Goal: Transaction & Acquisition: Obtain resource

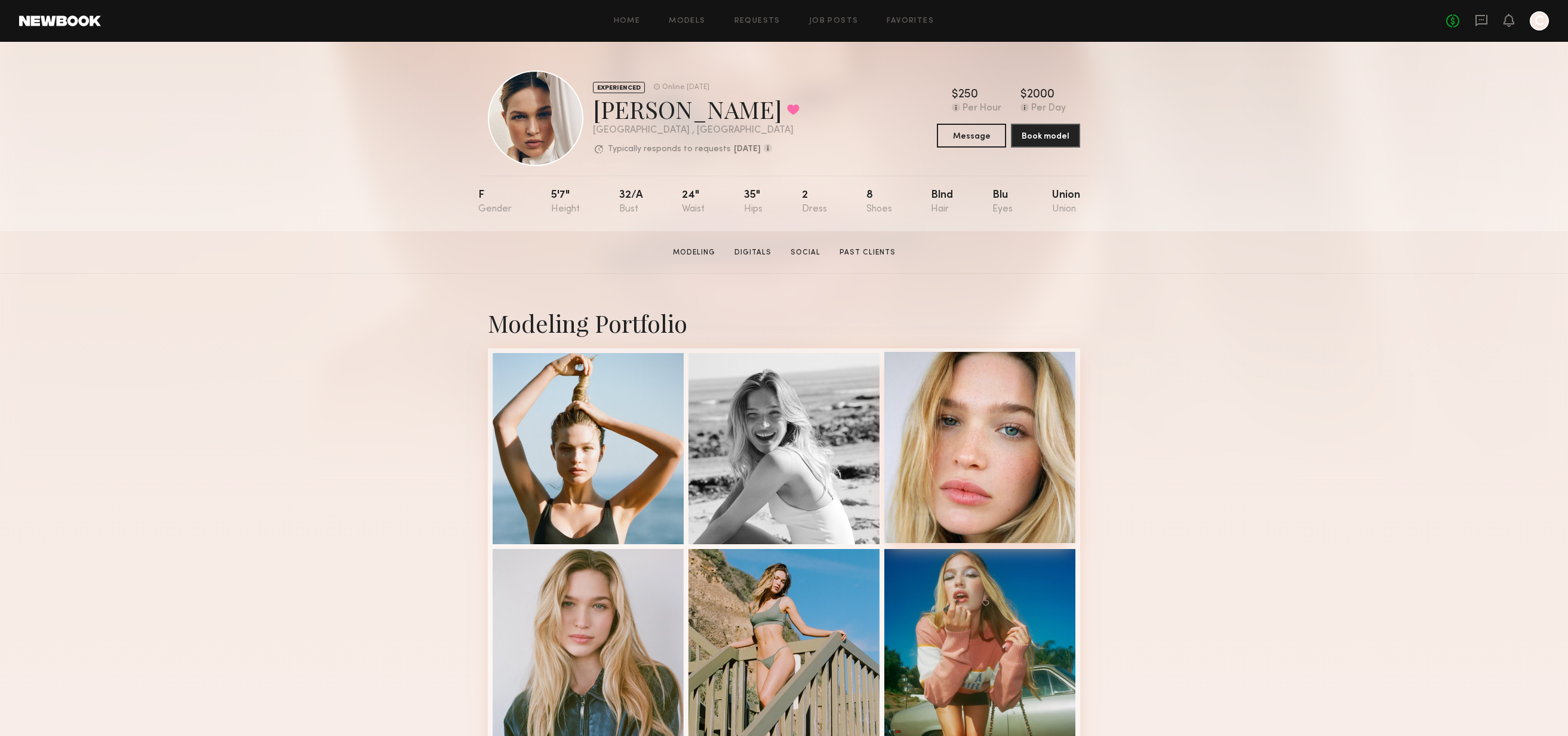
click at [1016, 445] on div at bounding box center [979, 447] width 191 height 191
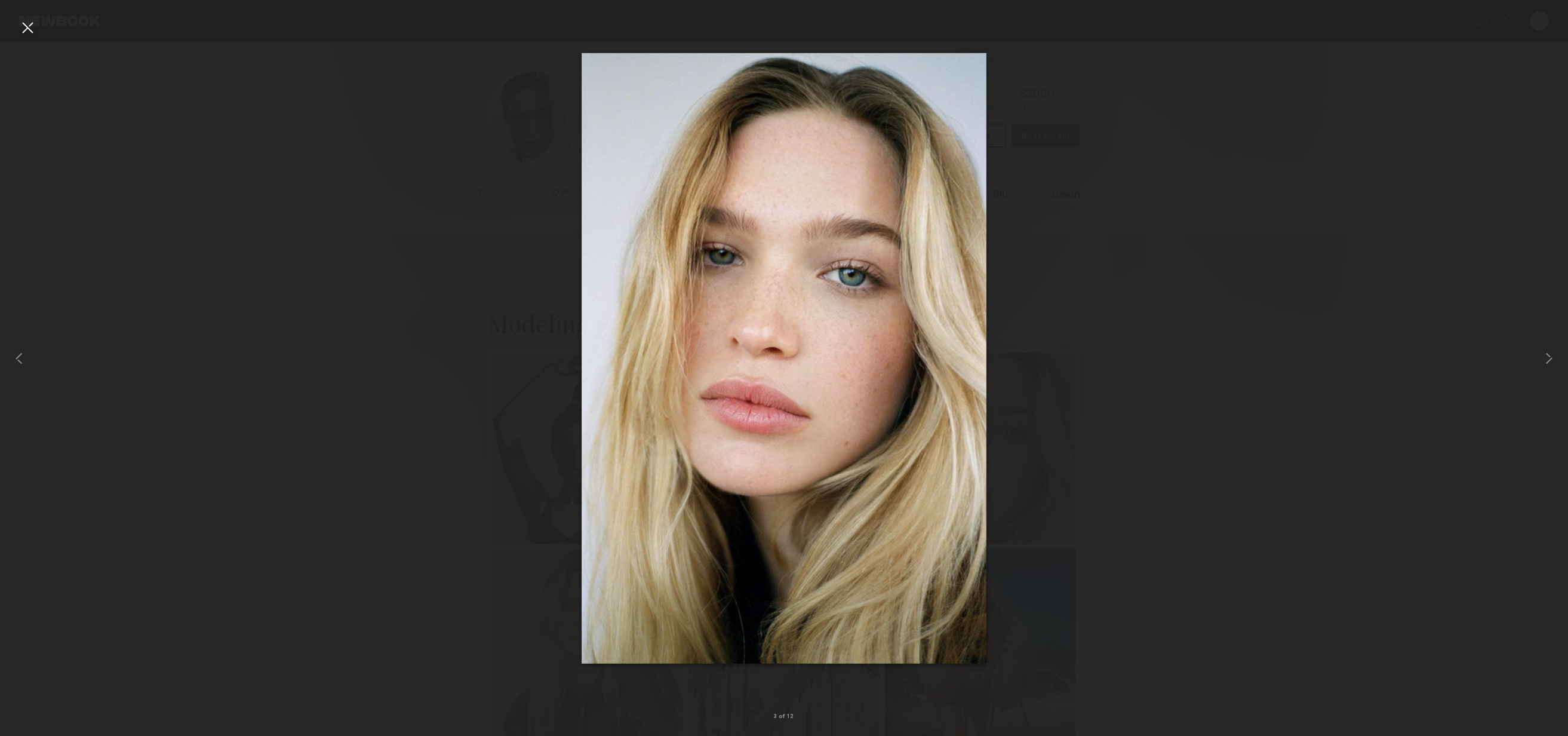
click at [25, 27] on div at bounding box center [28, 28] width 19 height 19
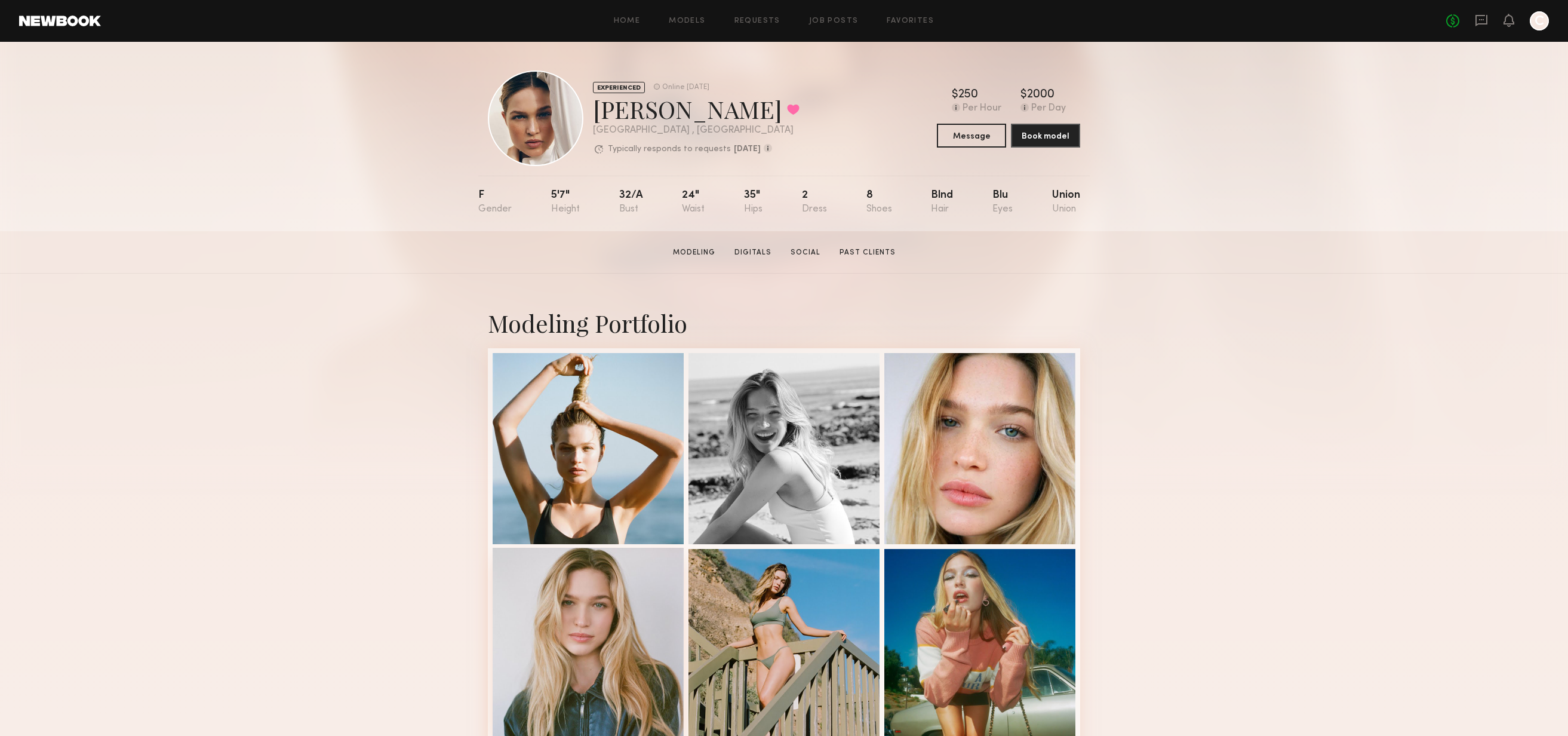
click at [536, 632] on div at bounding box center [588, 643] width 191 height 191
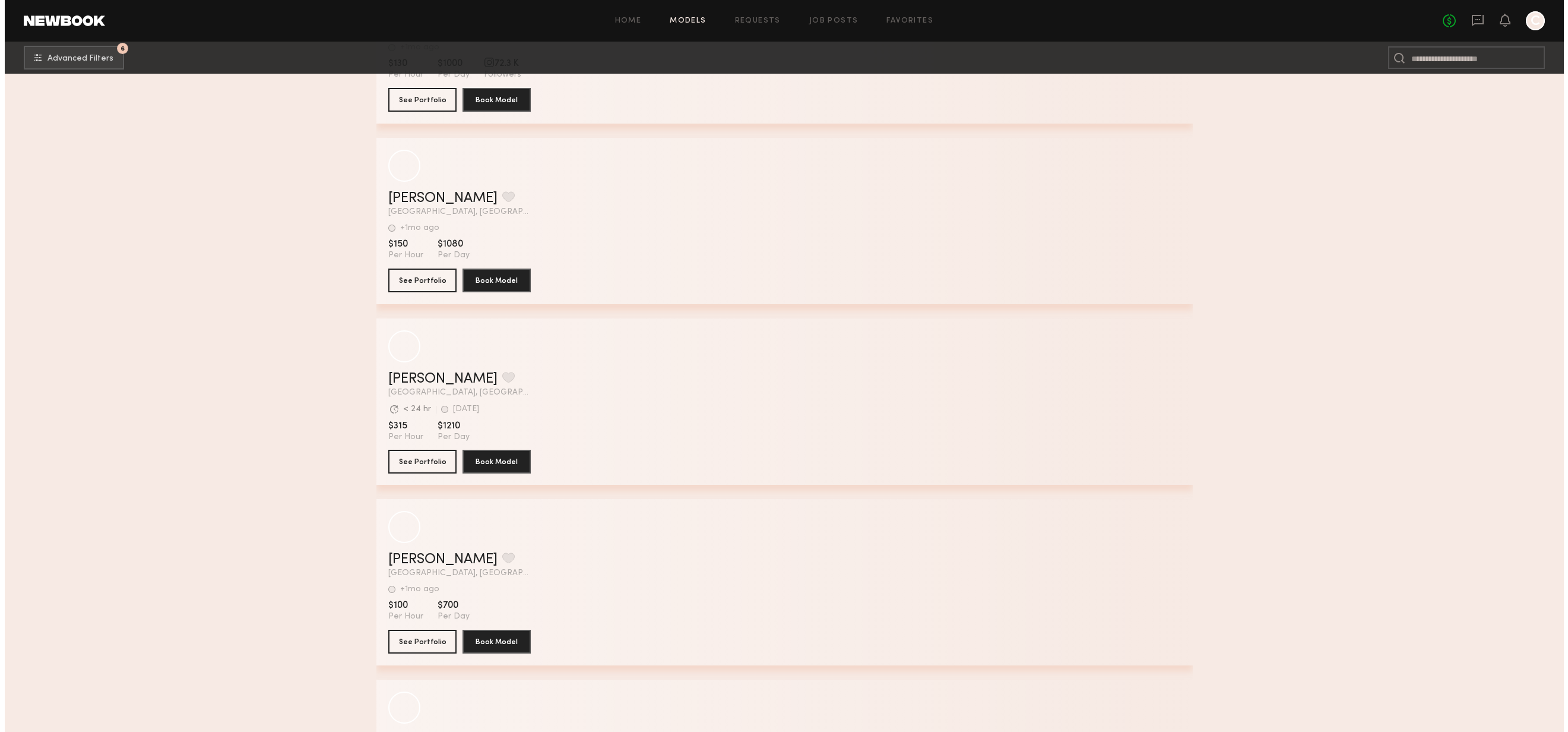
scroll to position [23853, 0]
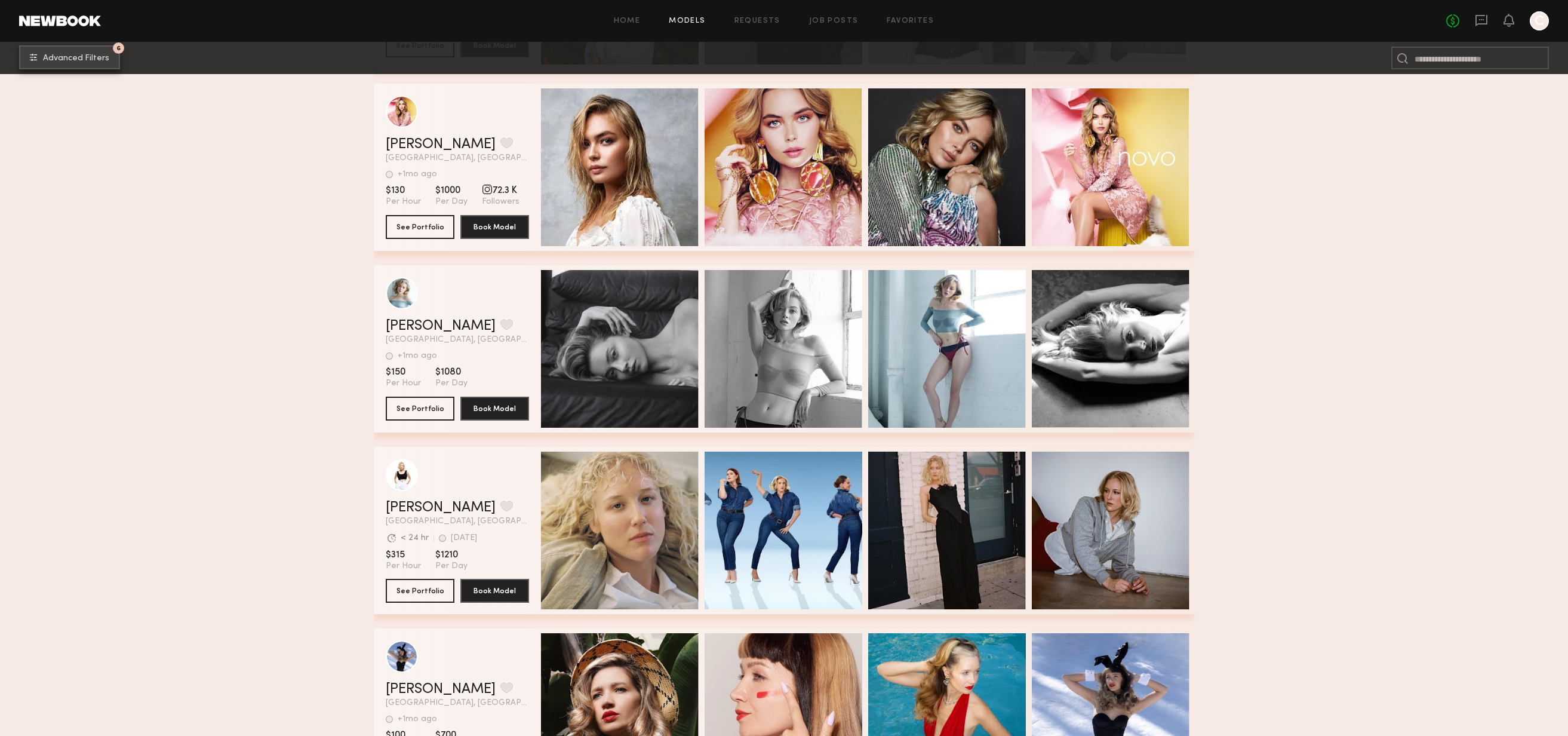
click at [95, 55] on span "Advanced Filters" at bounding box center [76, 58] width 66 height 8
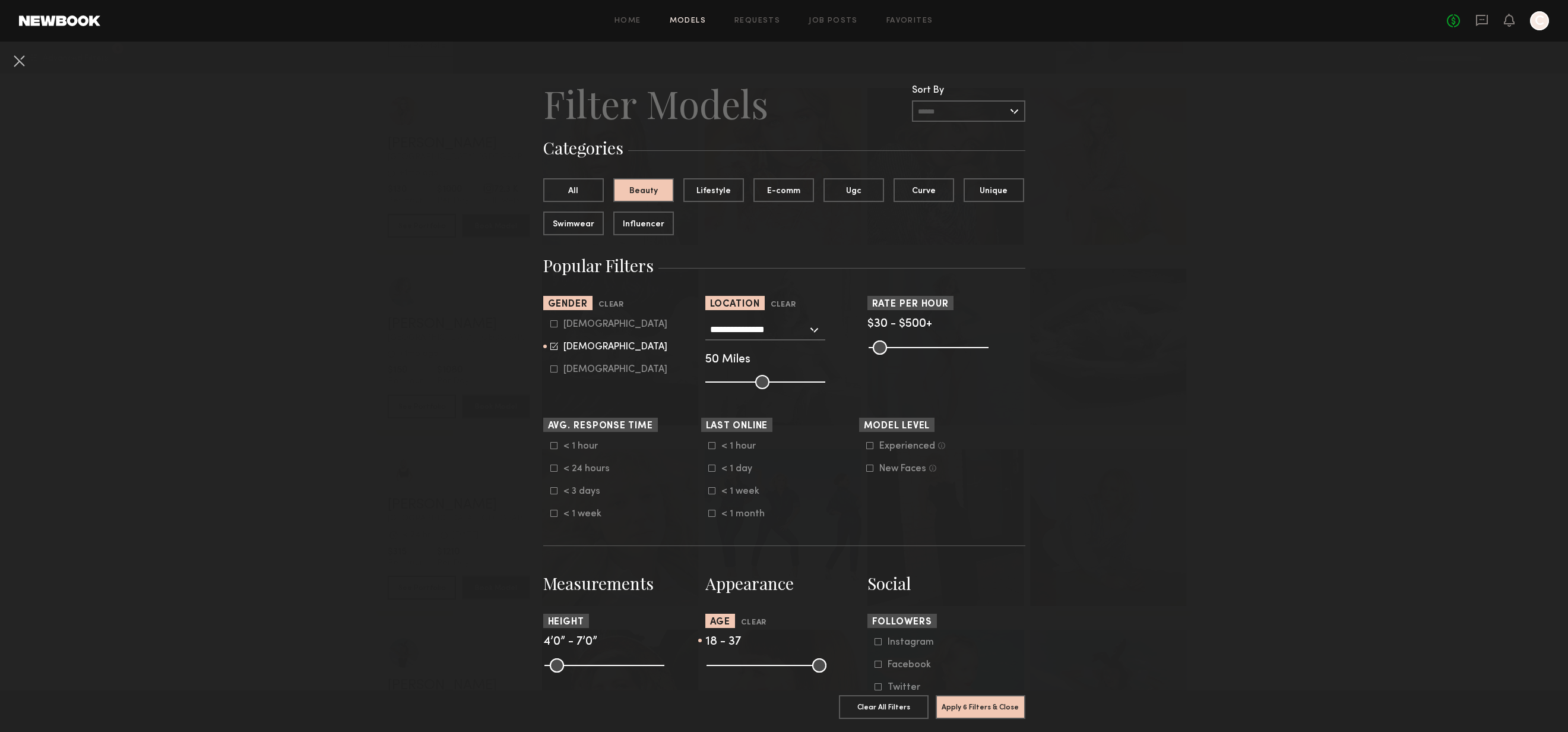
scroll to position [356, 0]
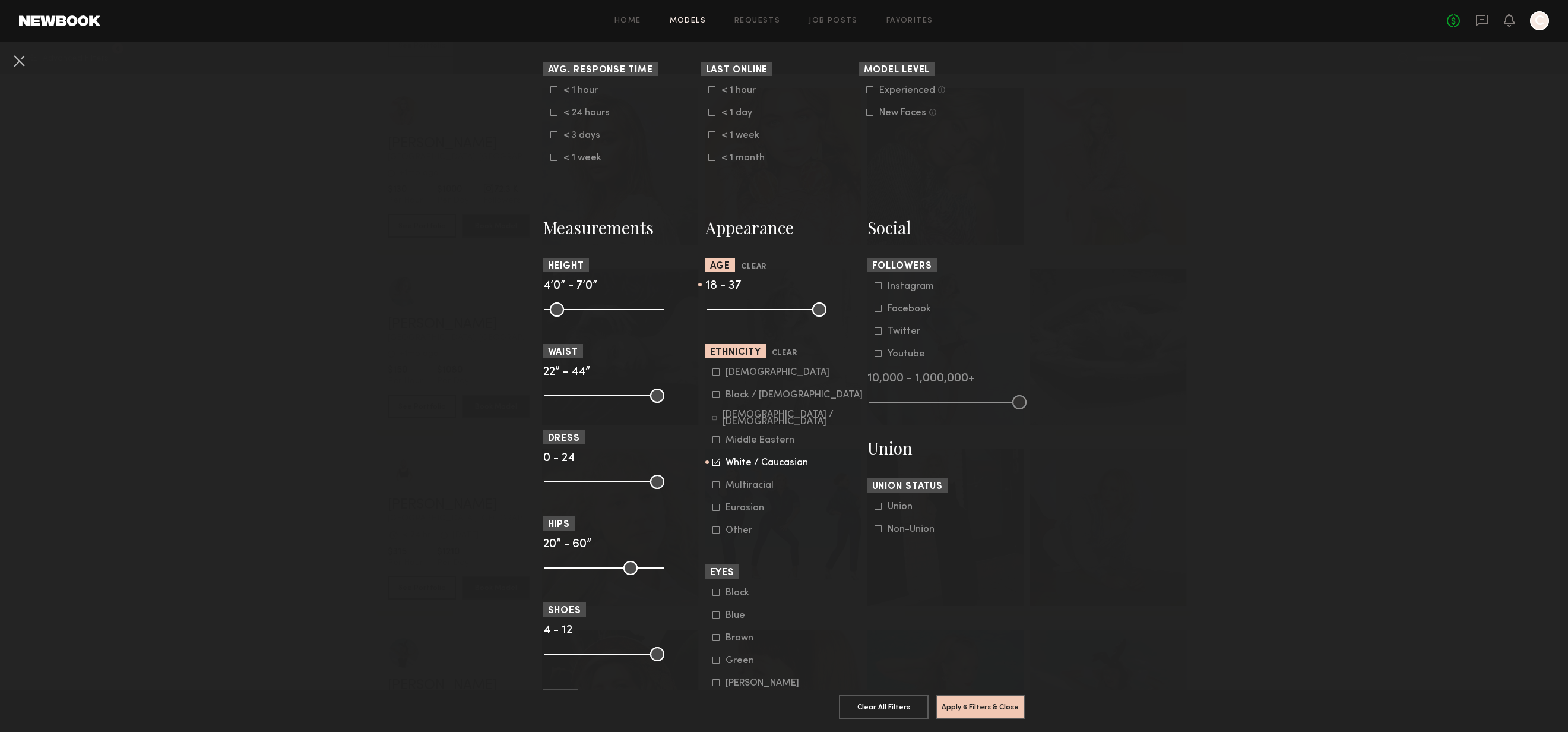
click at [713, 461] on icon at bounding box center [716, 461] width 6 height 6
click at [712, 393] on icon at bounding box center [715, 394] width 7 height 7
drag, startPoint x: 775, startPoint y: 309, endPoint x: 838, endPoint y: 316, distance: 63.4
type input "**"
click at [826, 316] on input "range" at bounding box center [766, 309] width 120 height 14
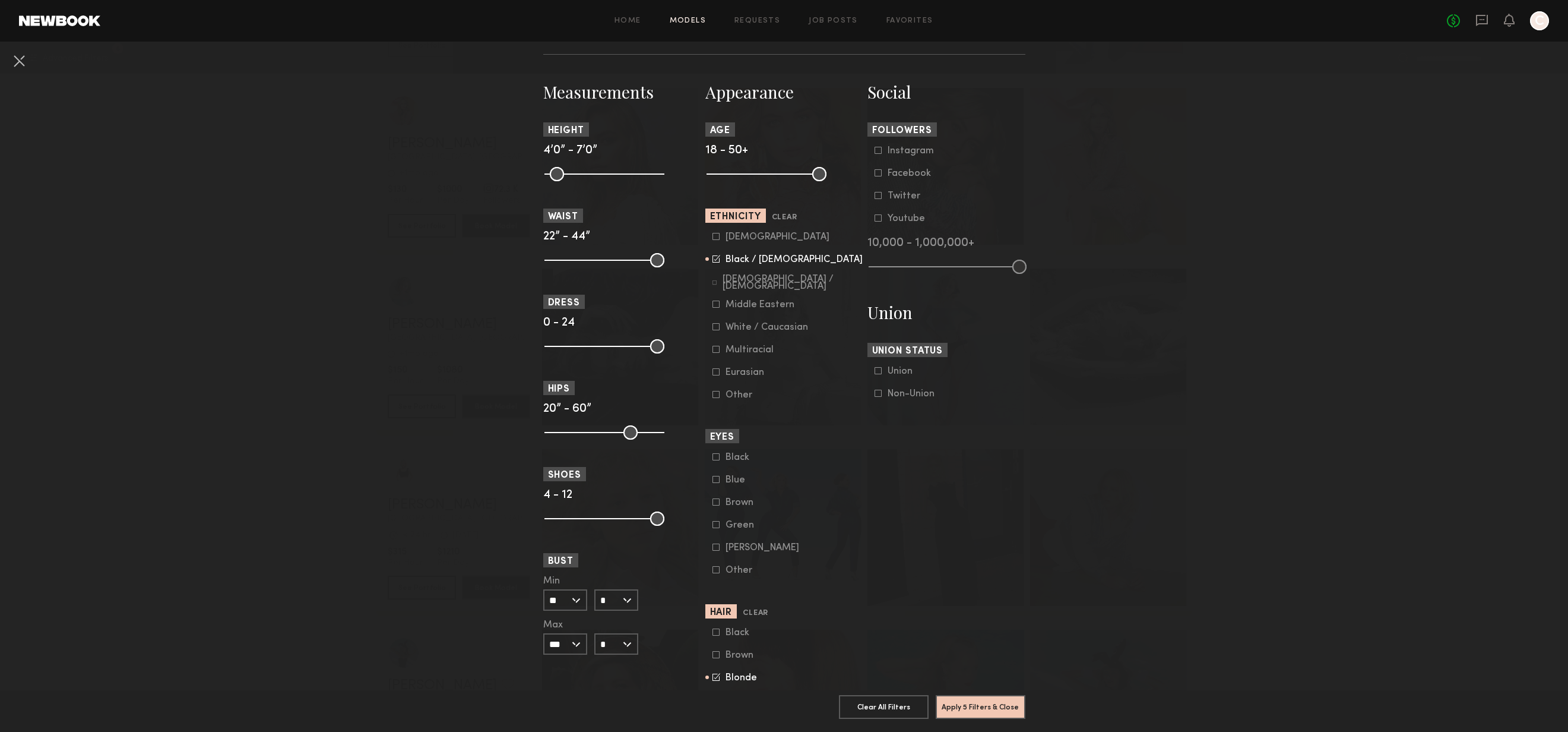
scroll to position [522, 0]
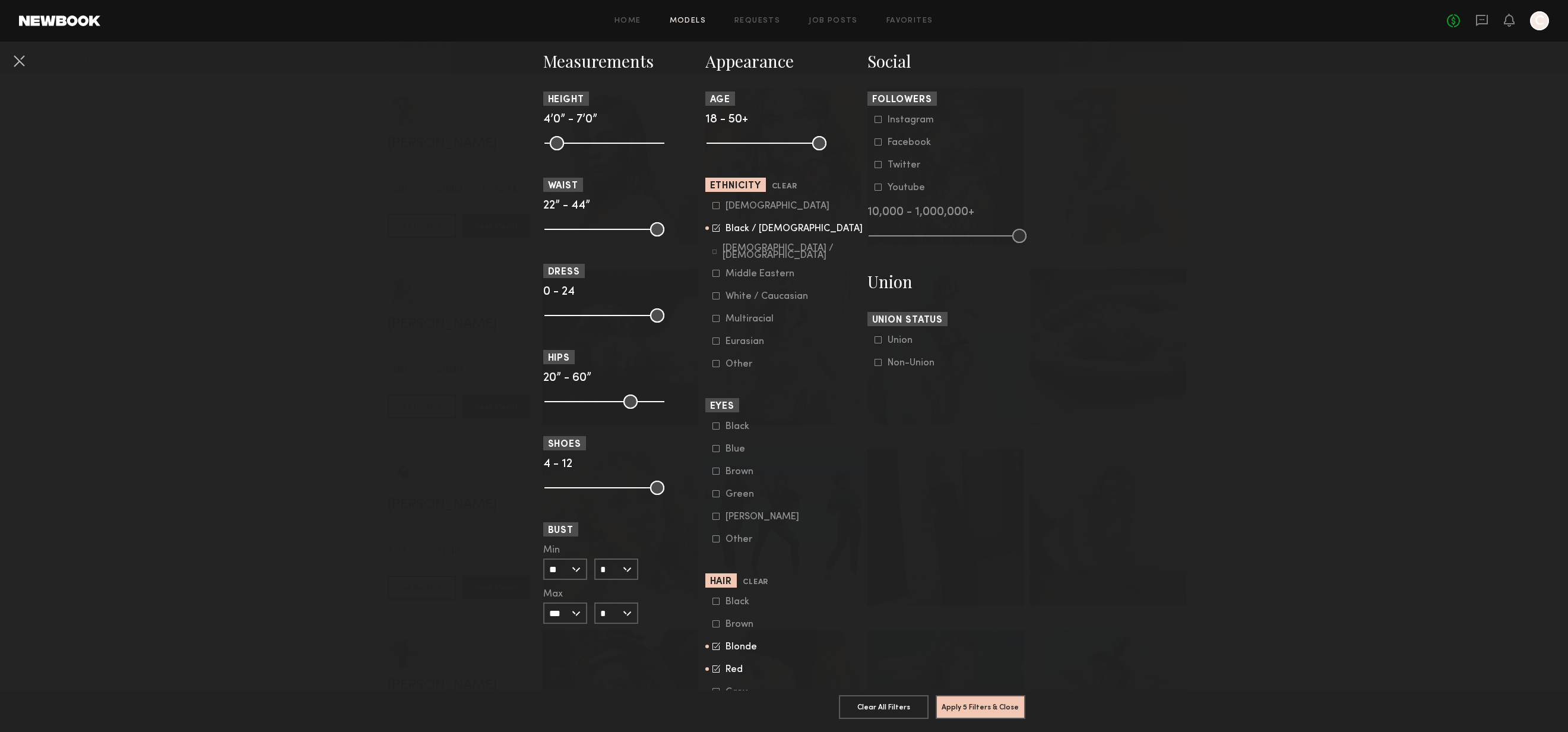
click at [712, 649] on icon at bounding box center [716, 646] width 8 height 8
click at [712, 668] on icon at bounding box center [716, 669] width 8 height 8
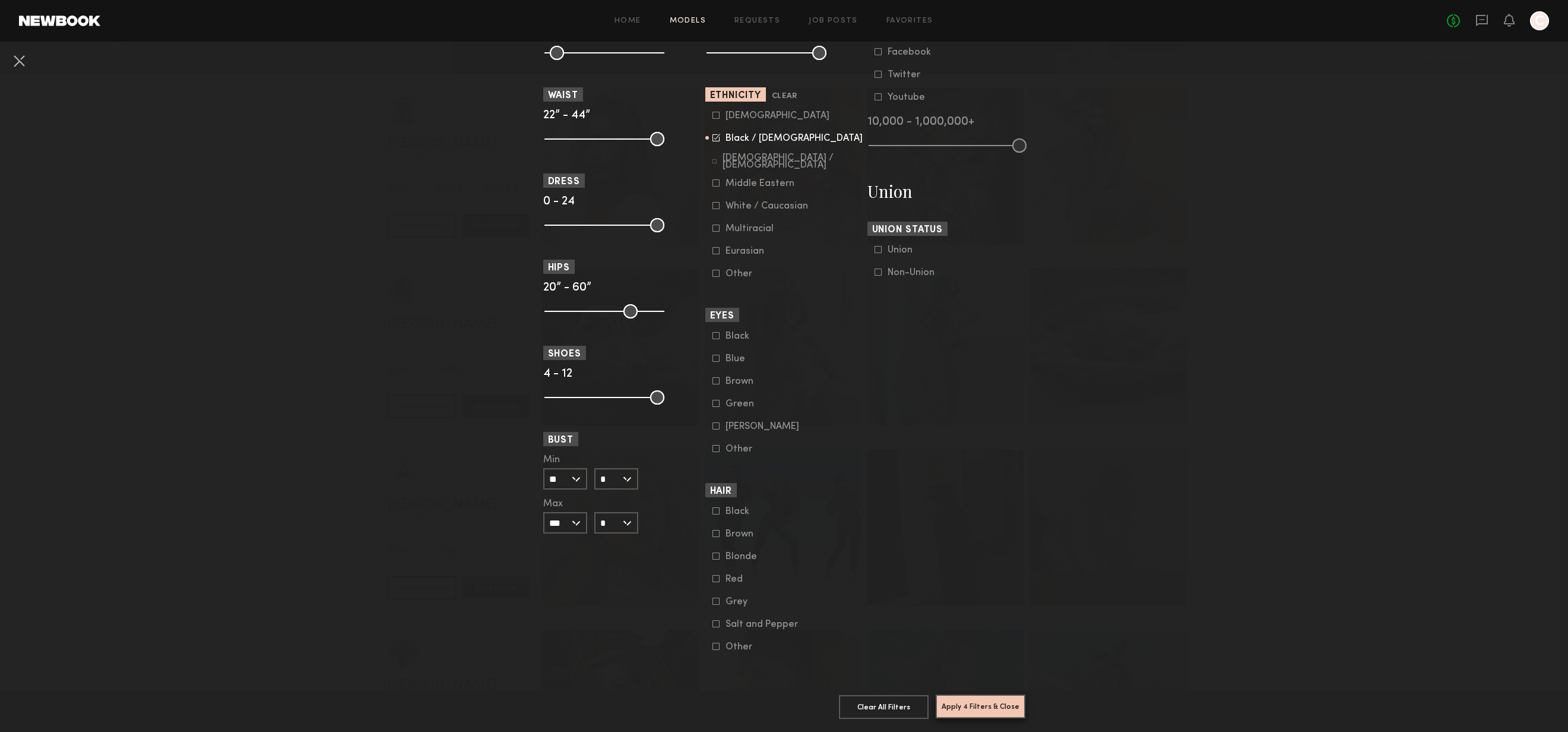
click at [976, 700] on button "Apply 4 Filters & Close" at bounding box center [980, 706] width 90 height 24
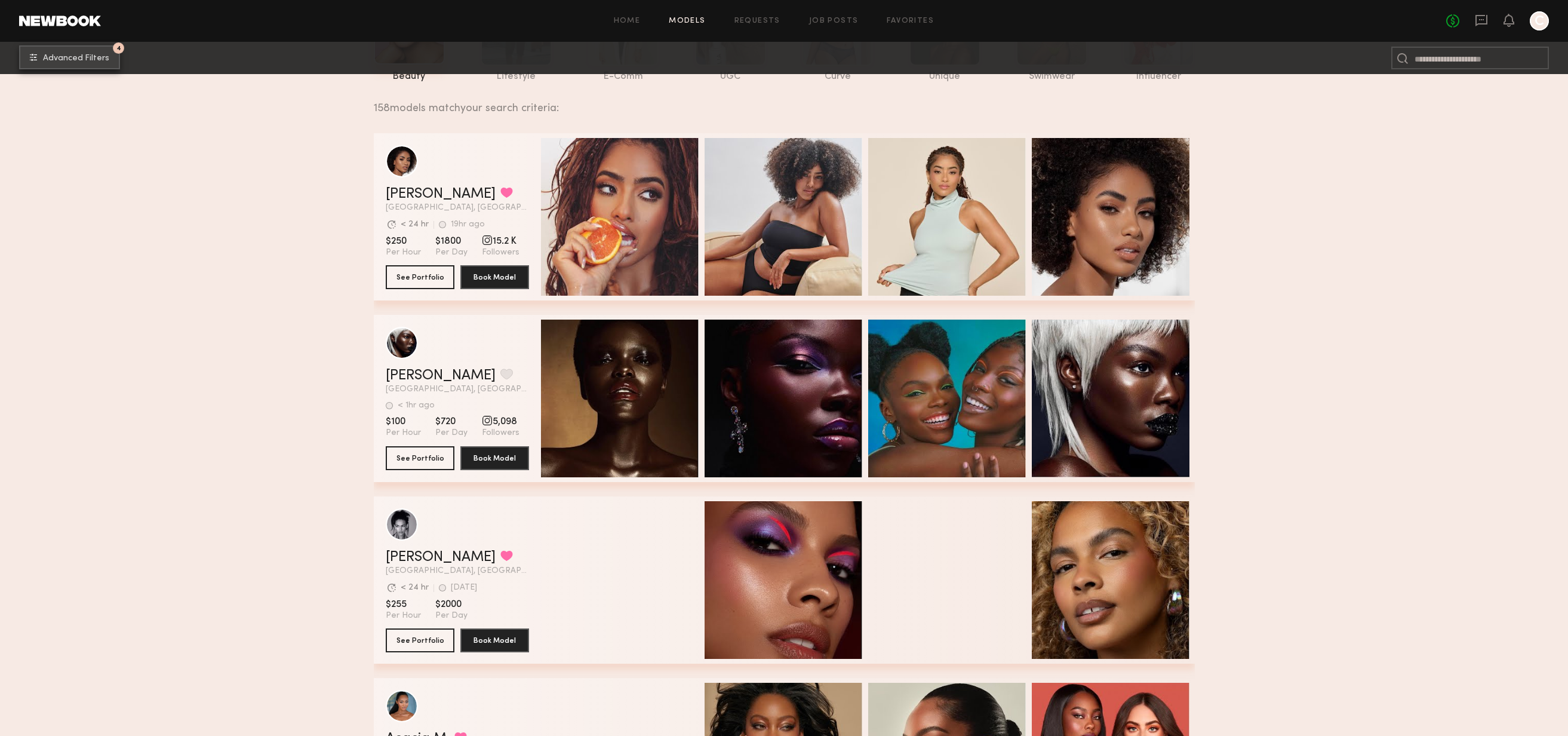
scroll to position [181, 0]
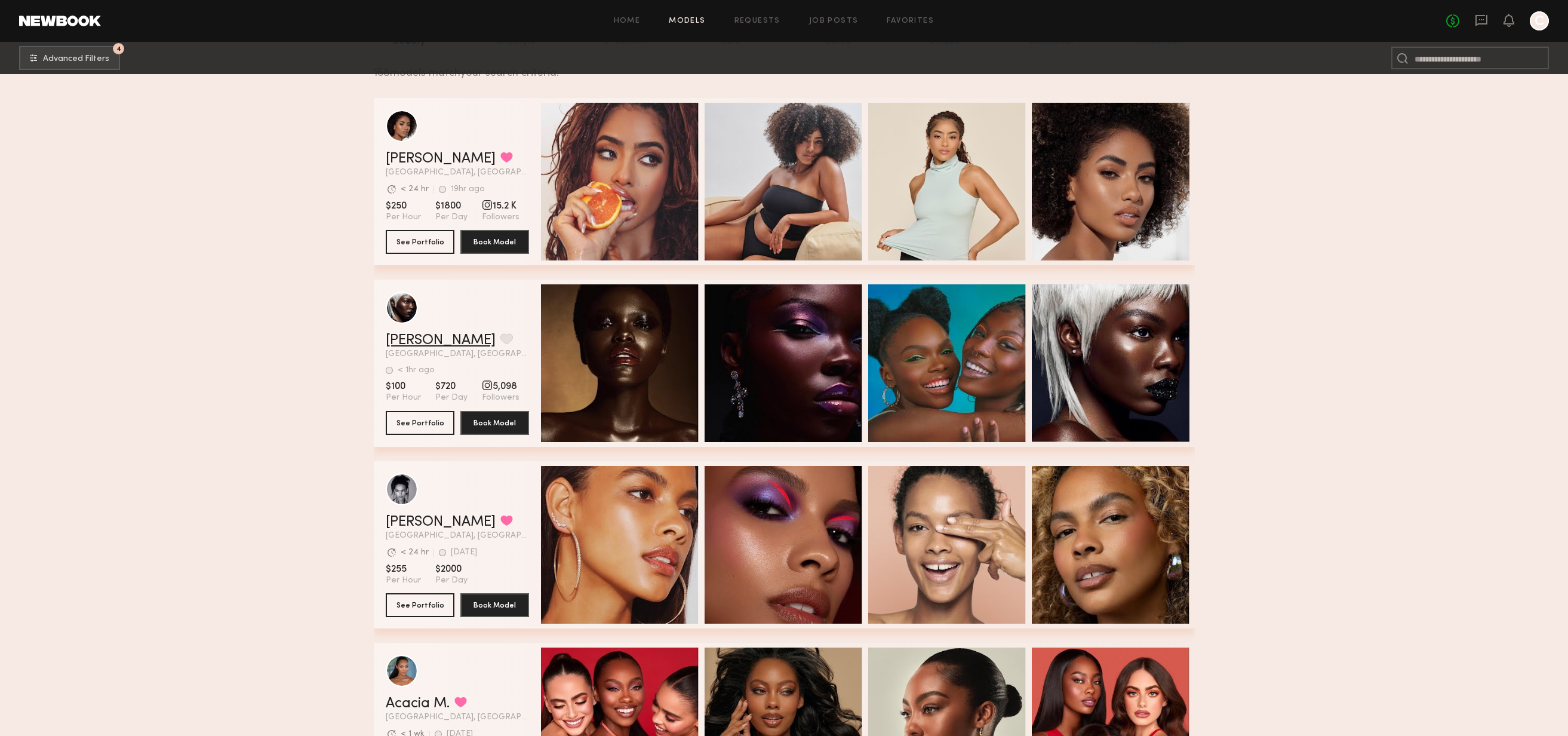
click at [405, 338] on link "Mia H." at bounding box center [441, 340] width 110 height 14
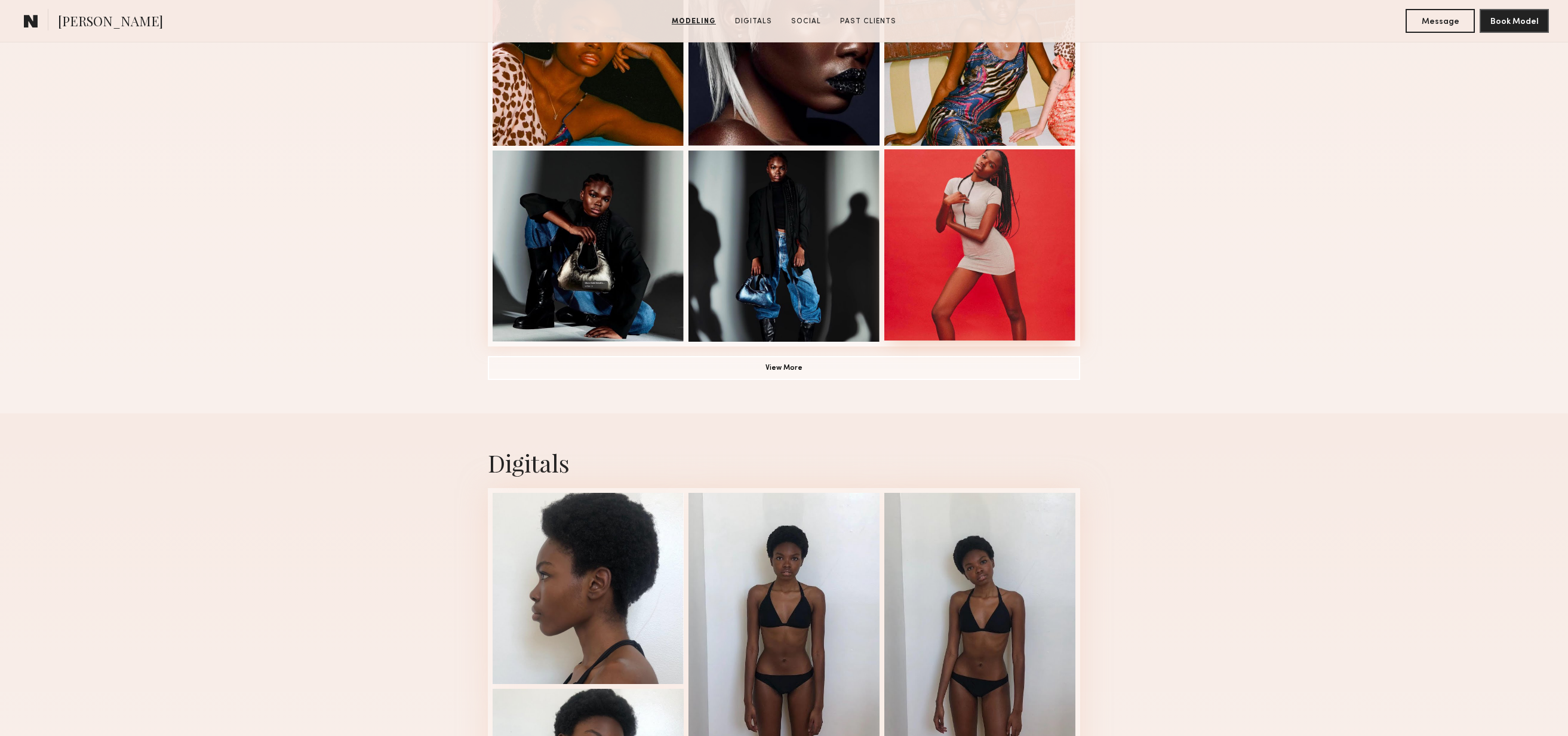
scroll to position [792, 0]
click at [816, 362] on button "View More" at bounding box center [784, 366] width 593 height 24
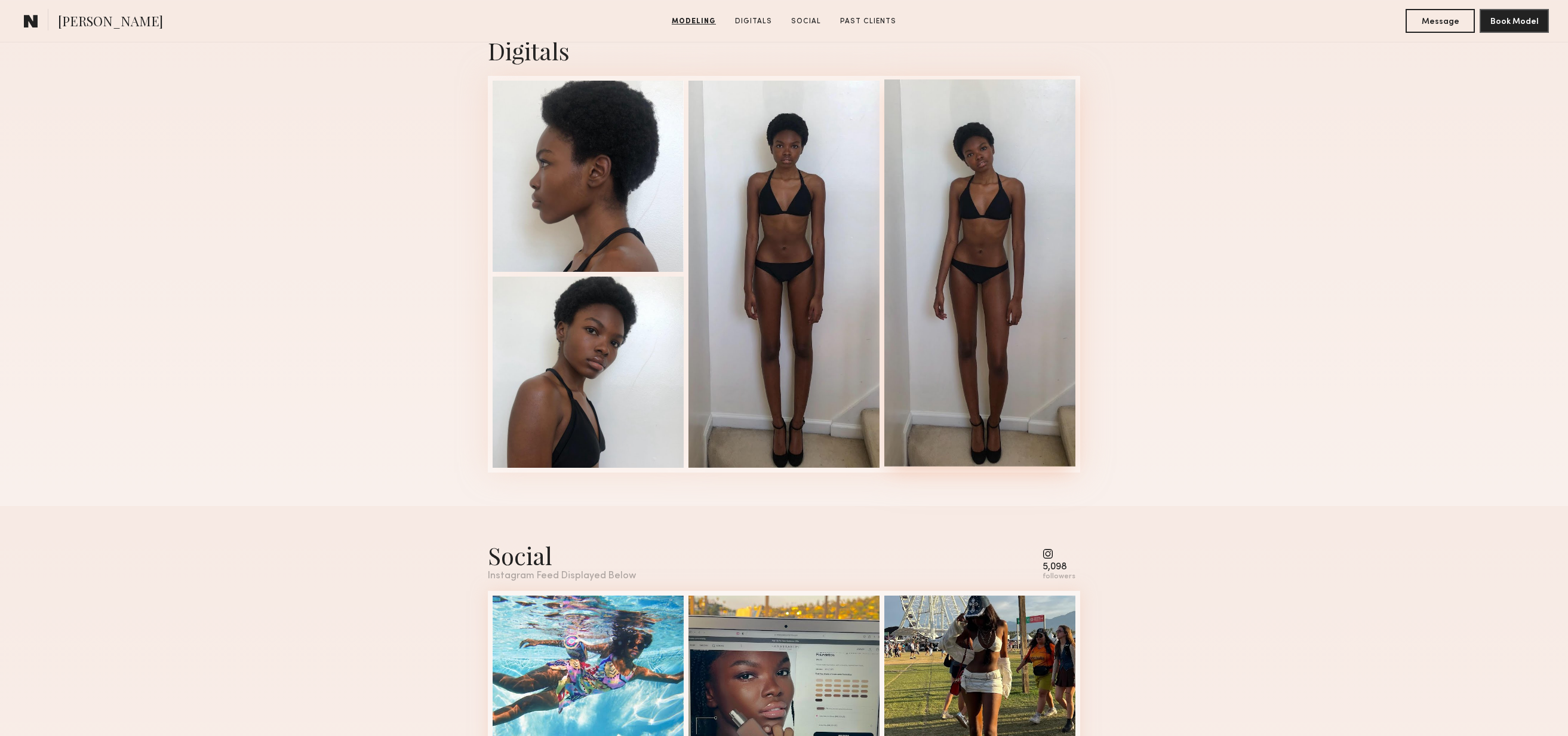
scroll to position [1971, 0]
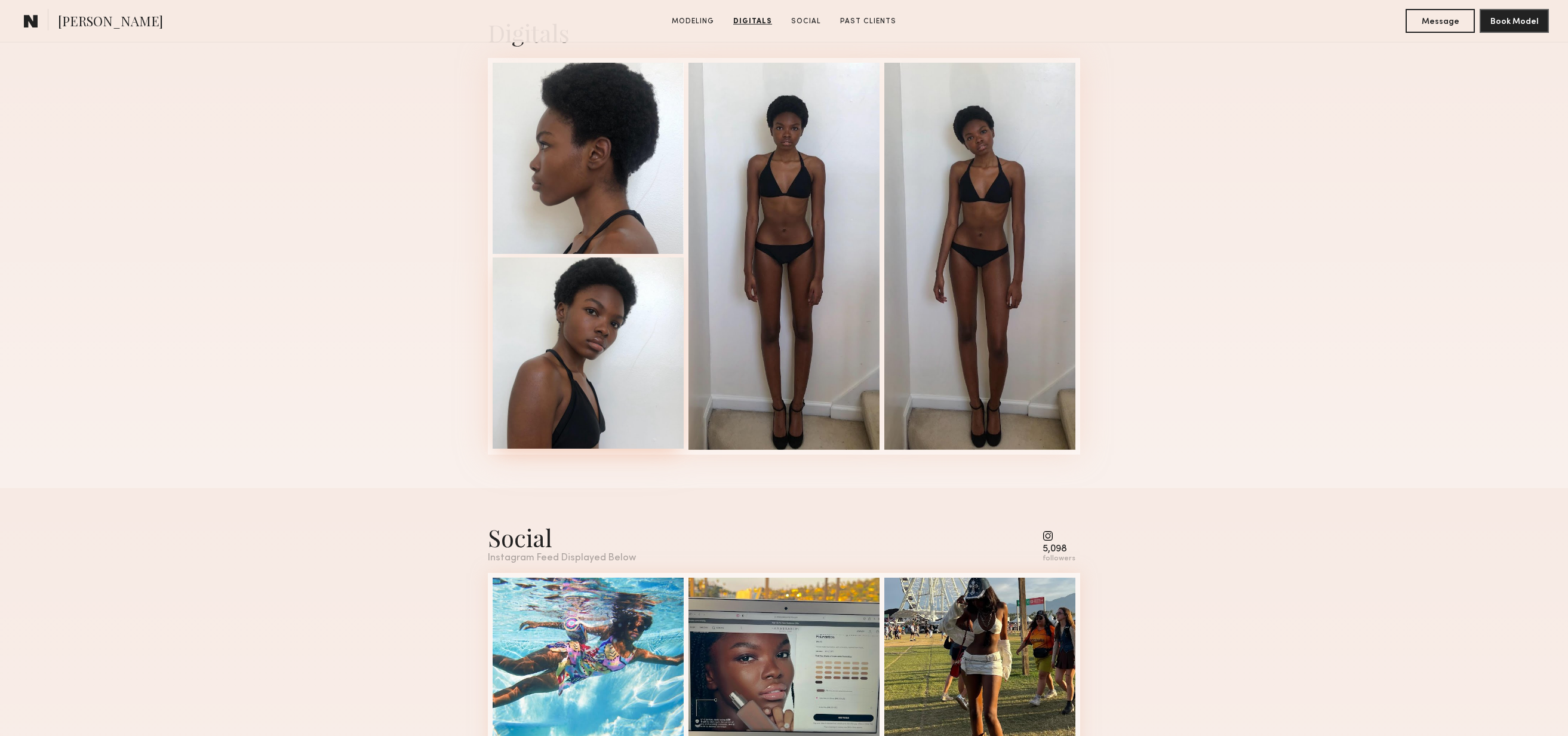
click at [597, 339] on div at bounding box center [588, 352] width 191 height 191
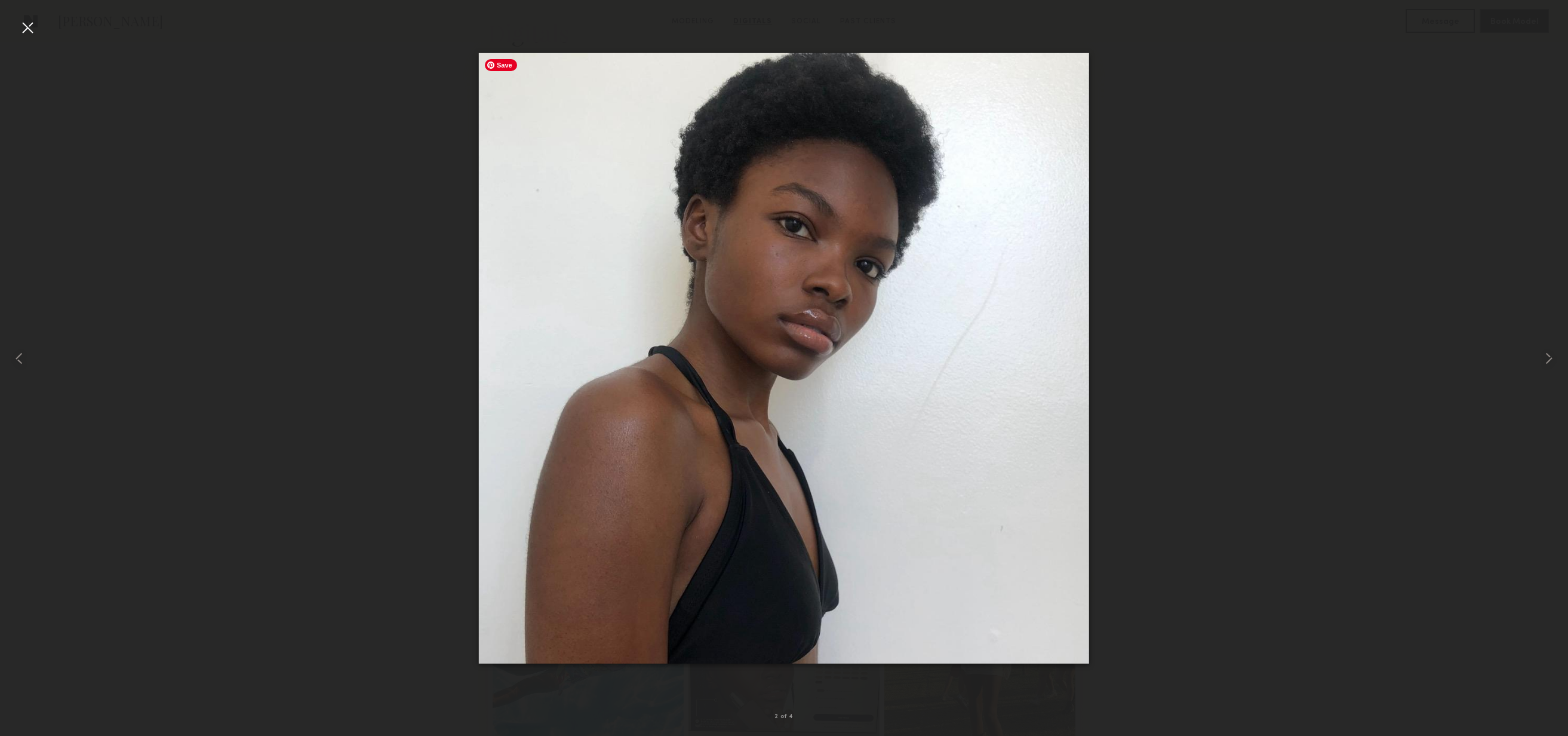
click at [1194, 192] on div at bounding box center [784, 358] width 1568 height 678
click at [26, 25] on div at bounding box center [28, 28] width 19 height 19
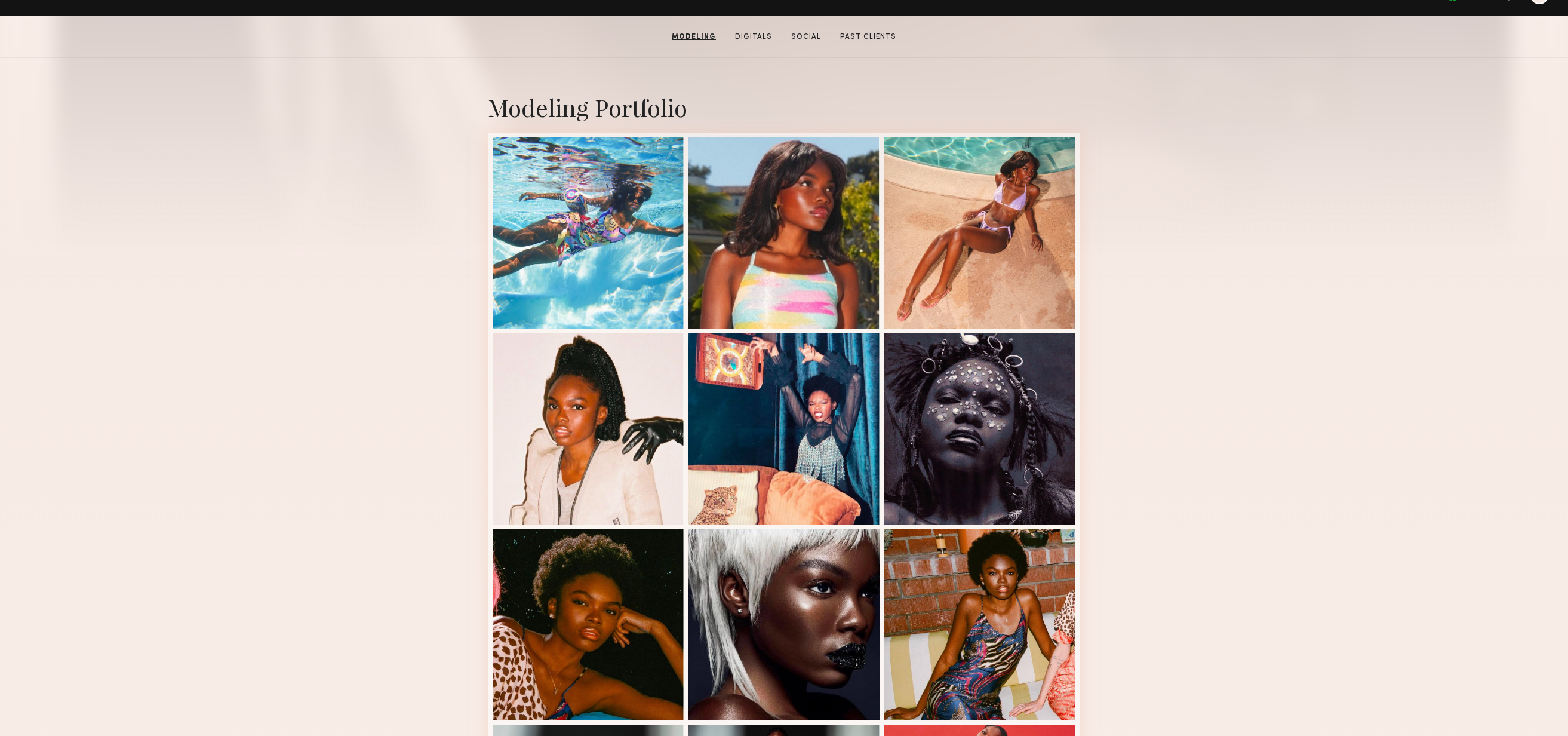
scroll to position [0, 0]
